Goal: Navigation & Orientation: Find specific page/section

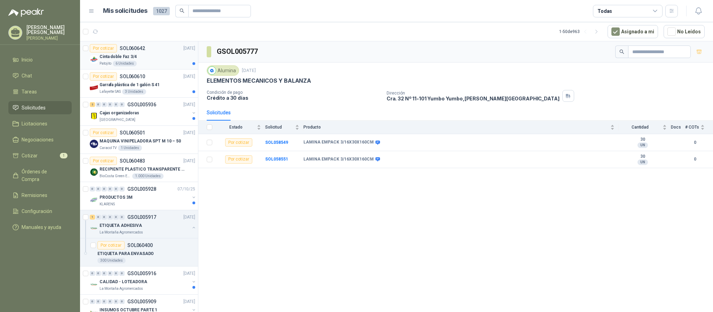
click at [155, 56] on div "Cinta doble Faz 3/4" at bounding box center [147, 57] width 96 height 8
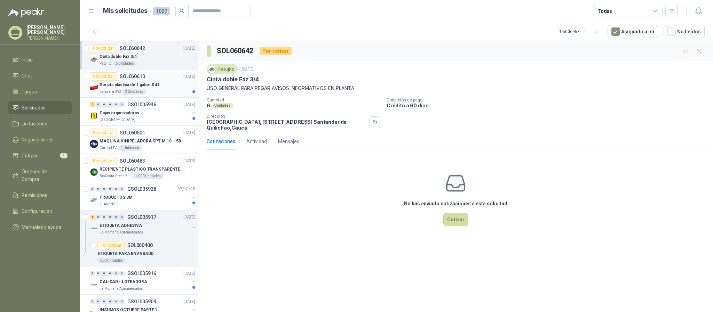
click at [114, 90] on p "Lafayette SAS" at bounding box center [109, 92] width 21 height 6
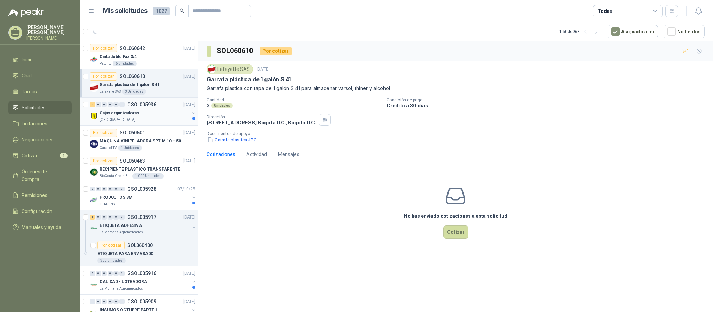
click at [118, 113] on p "Cajas organizadoras" at bounding box center [119, 113] width 40 height 7
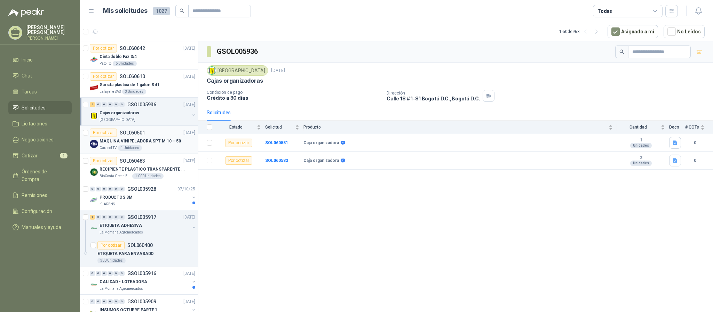
scroll to position [52, 0]
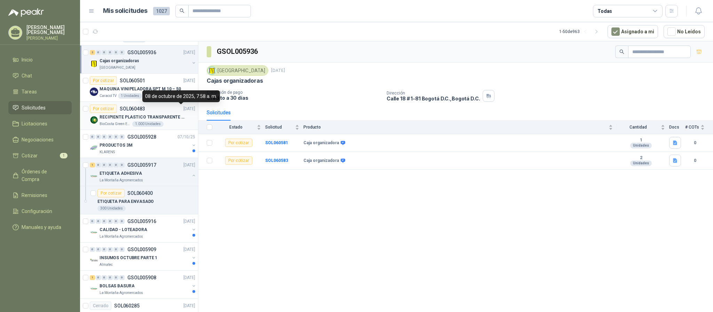
click at [183, 112] on p "[DATE]" at bounding box center [189, 109] width 12 height 7
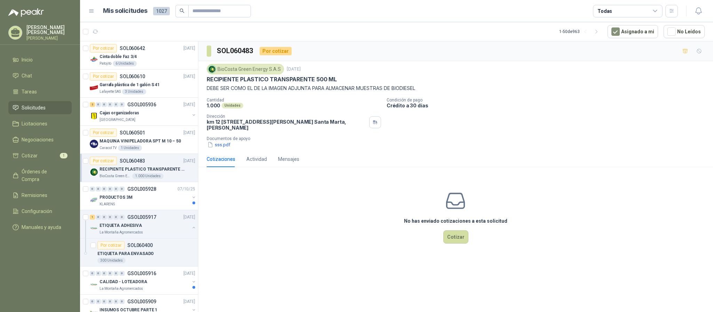
click at [21, 103] on link "Solicitudes" at bounding box center [39, 107] width 63 height 13
